Goal: Transaction & Acquisition: Book appointment/travel/reservation

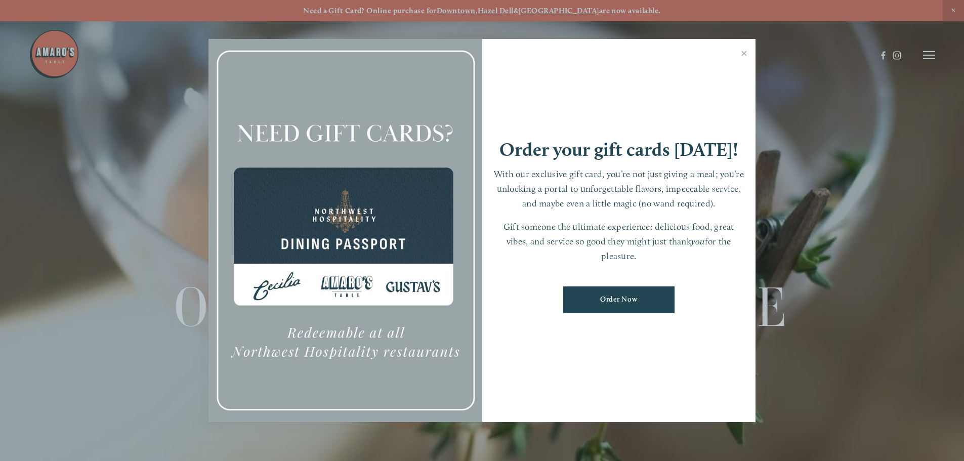
click at [930, 56] on div at bounding box center [482, 230] width 964 height 461
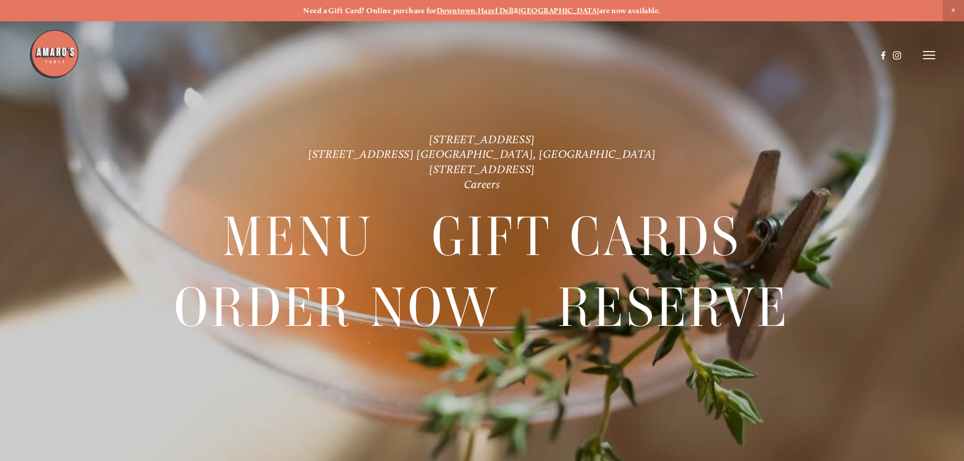
click at [504, 9] on strong "Hazel Dell" at bounding box center [496, 10] width 36 height 9
click at [935, 54] on icon at bounding box center [929, 55] width 12 height 9
click at [859, 54] on span "Reserve" at bounding box center [855, 55] width 27 height 10
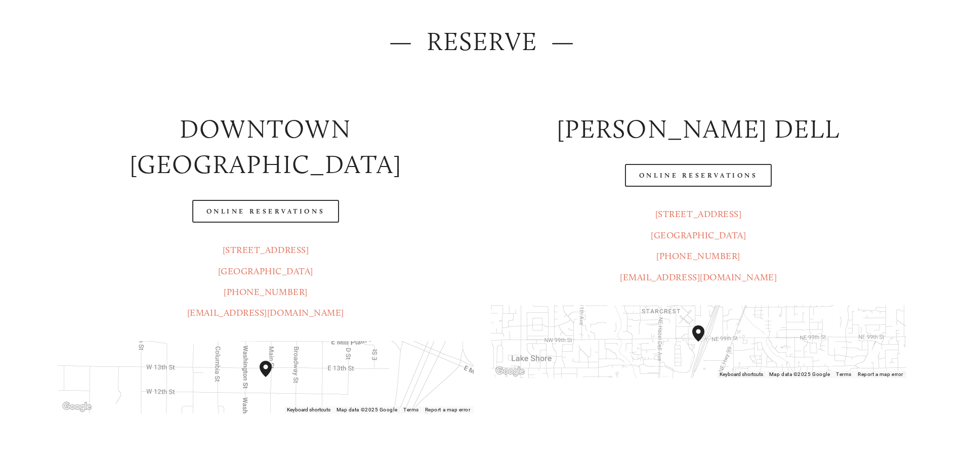
scroll to position [152, 0]
click at [722, 174] on link "Online Reservations" at bounding box center [698, 175] width 147 height 23
